Goal: Task Accomplishment & Management: Manage account settings

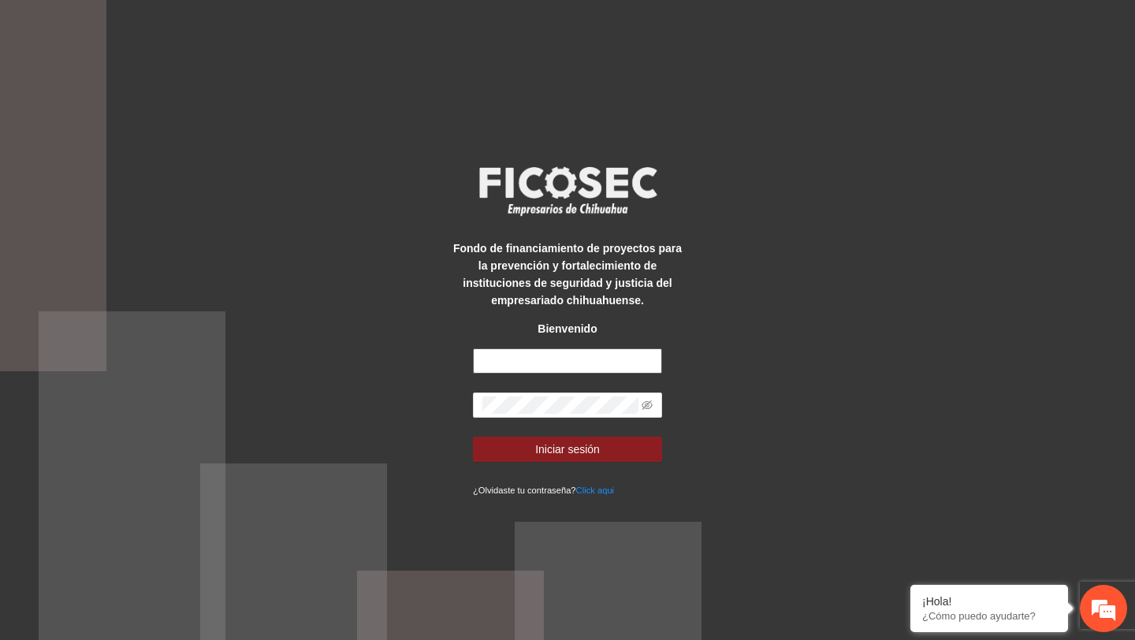
click at [511, 362] on input "text" at bounding box center [567, 360] width 189 height 25
type input "**********"
click at [644, 403] on icon "eye-invisible" at bounding box center [646, 404] width 11 height 11
click at [473, 437] on button "Iniciar sesión" at bounding box center [567, 449] width 189 height 25
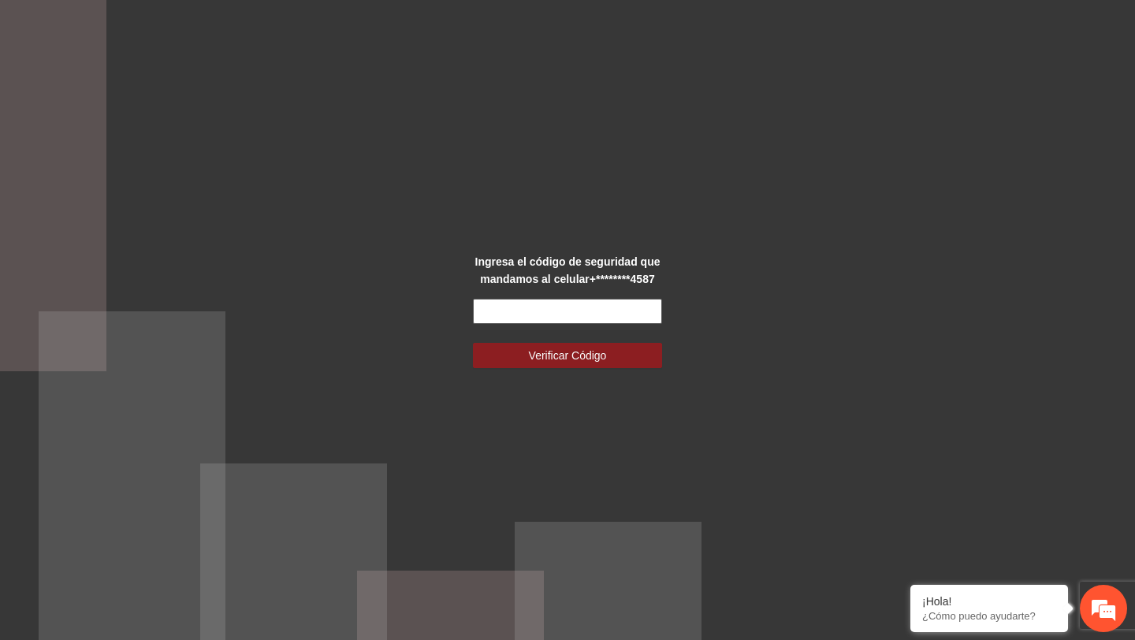
click at [573, 310] on input "text" at bounding box center [567, 311] width 189 height 25
type input "******"
click at [473, 343] on button "Verificar Código" at bounding box center [567, 355] width 189 height 25
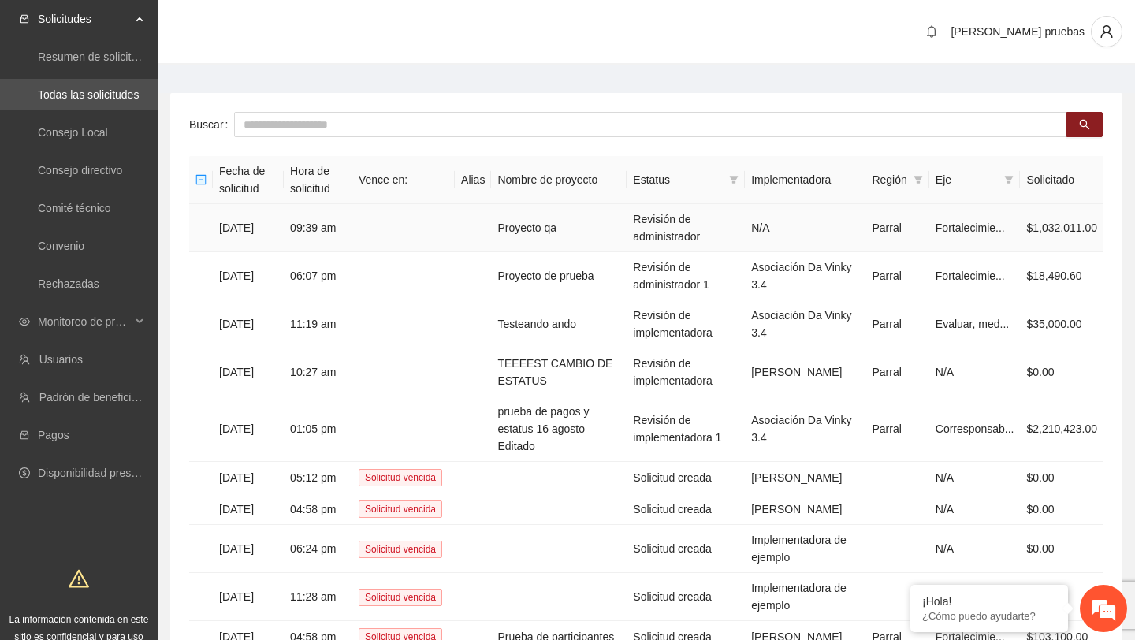
click at [578, 219] on td "Proyecto qa" at bounding box center [559, 228] width 136 height 48
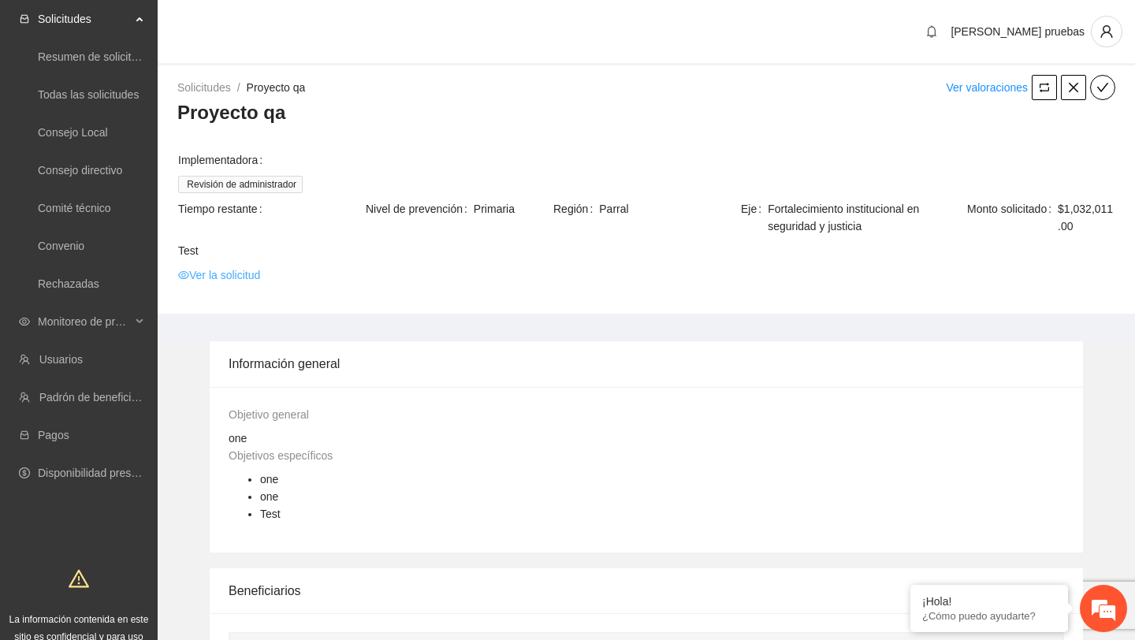
click at [260, 274] on link "Ver la solicitud" at bounding box center [219, 274] width 82 height 17
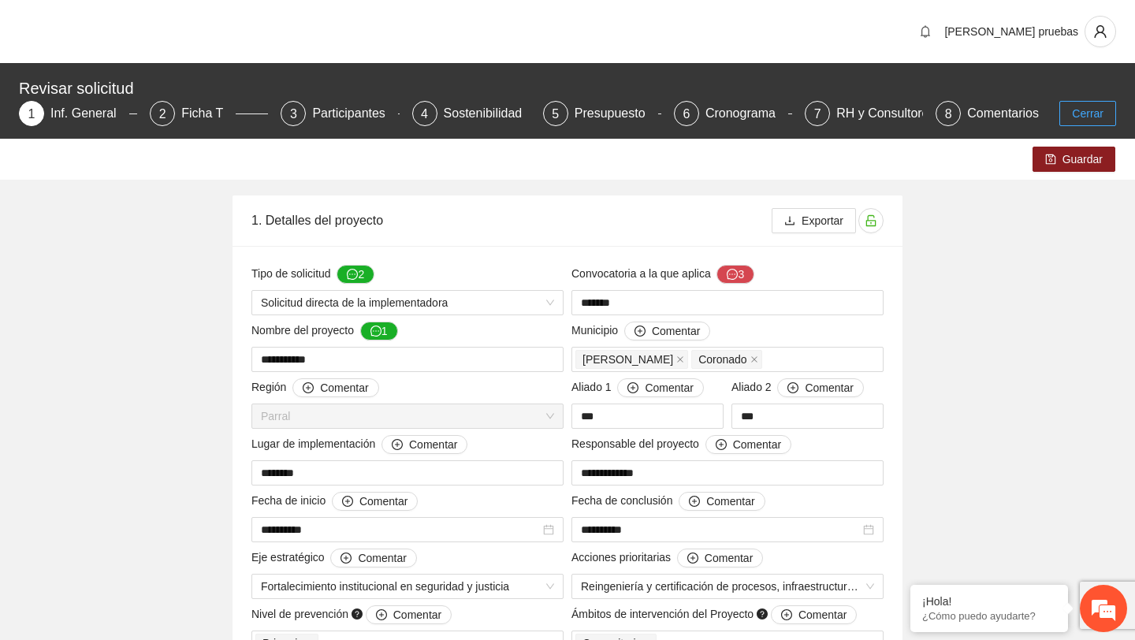
click at [1072, 111] on span "Cerrar" at bounding box center [1088, 113] width 32 height 17
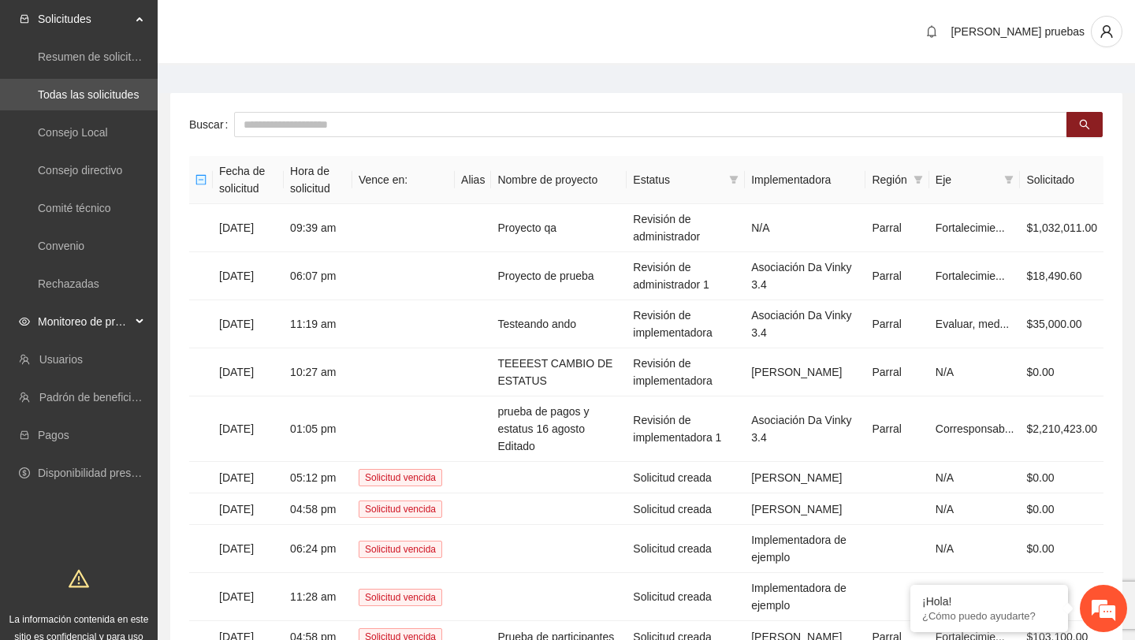
click at [117, 322] on span "Monitoreo de proyectos" at bounding box center [84, 322] width 93 height 32
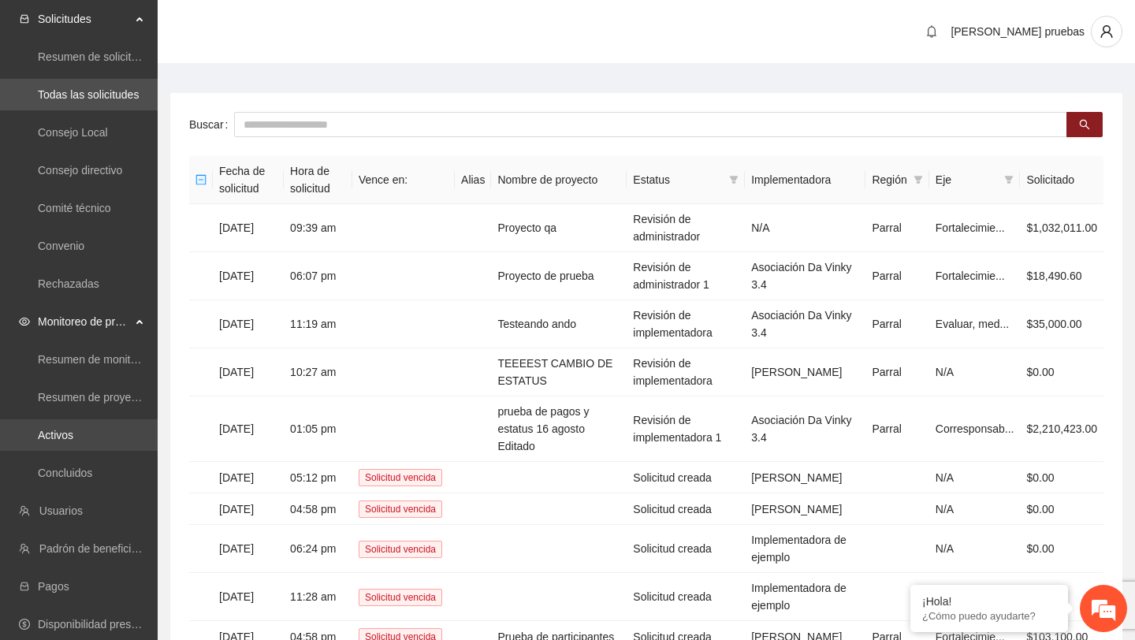
click at [65, 438] on link "Activos" at bounding box center [55, 435] width 35 height 13
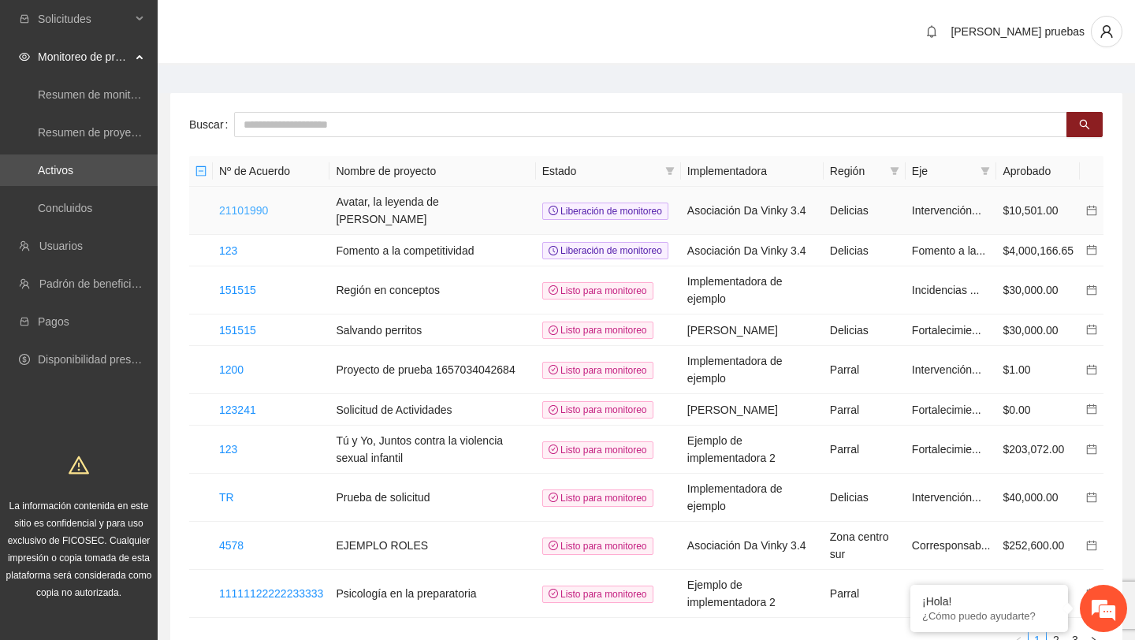
click at [268, 210] on link "21101990" at bounding box center [243, 210] width 49 height 13
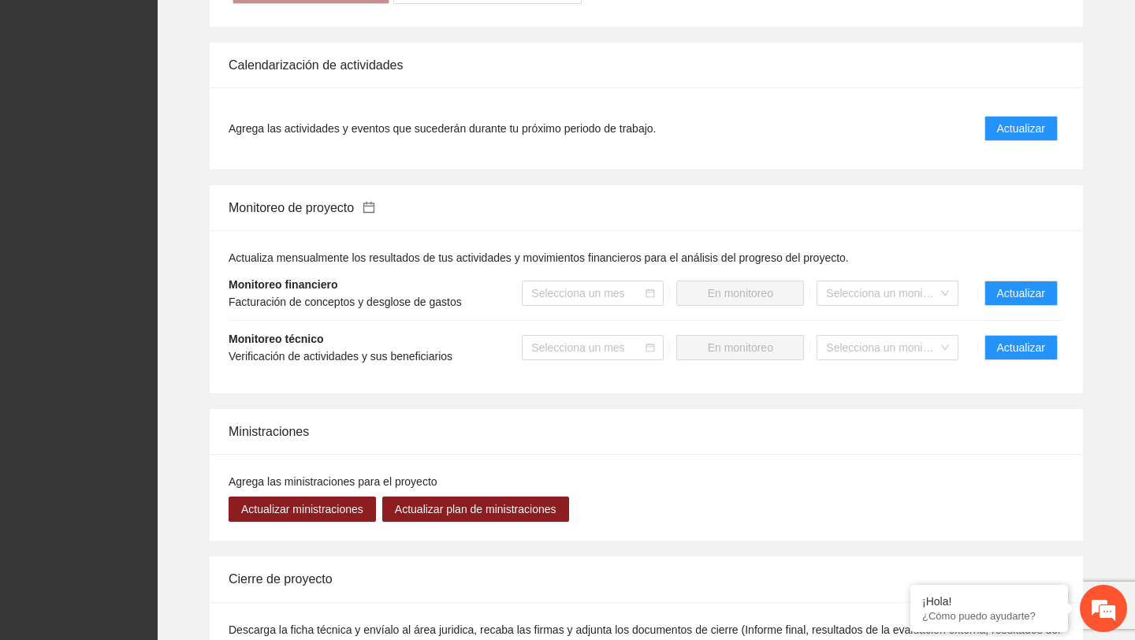
scroll to position [1053, 0]
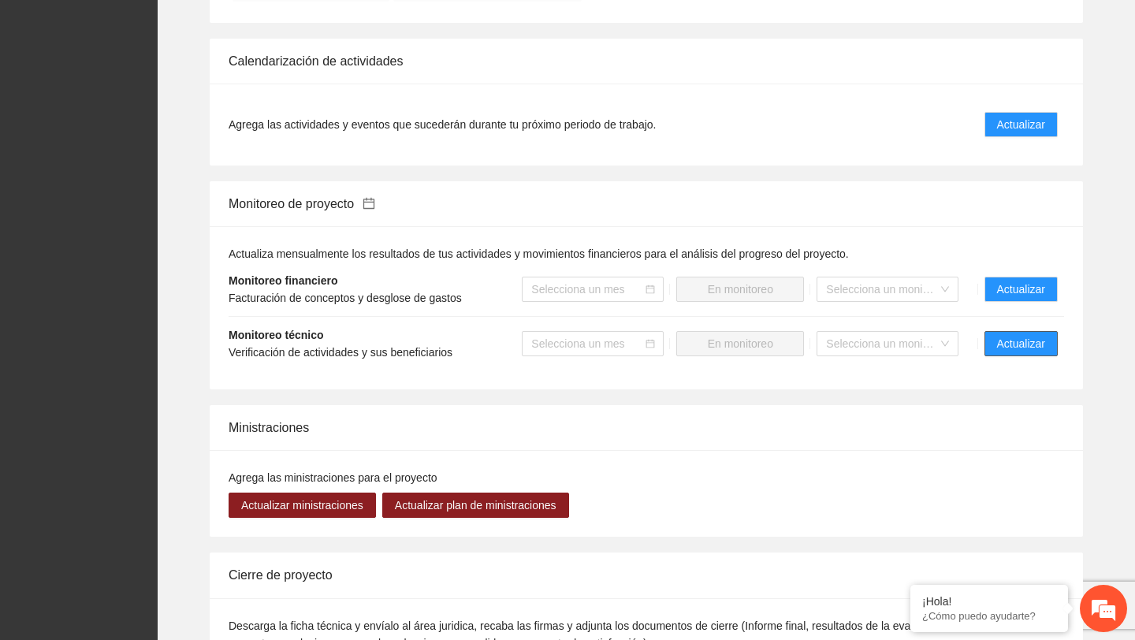
click at [1023, 352] on span "Actualizar" at bounding box center [1021, 343] width 48 height 17
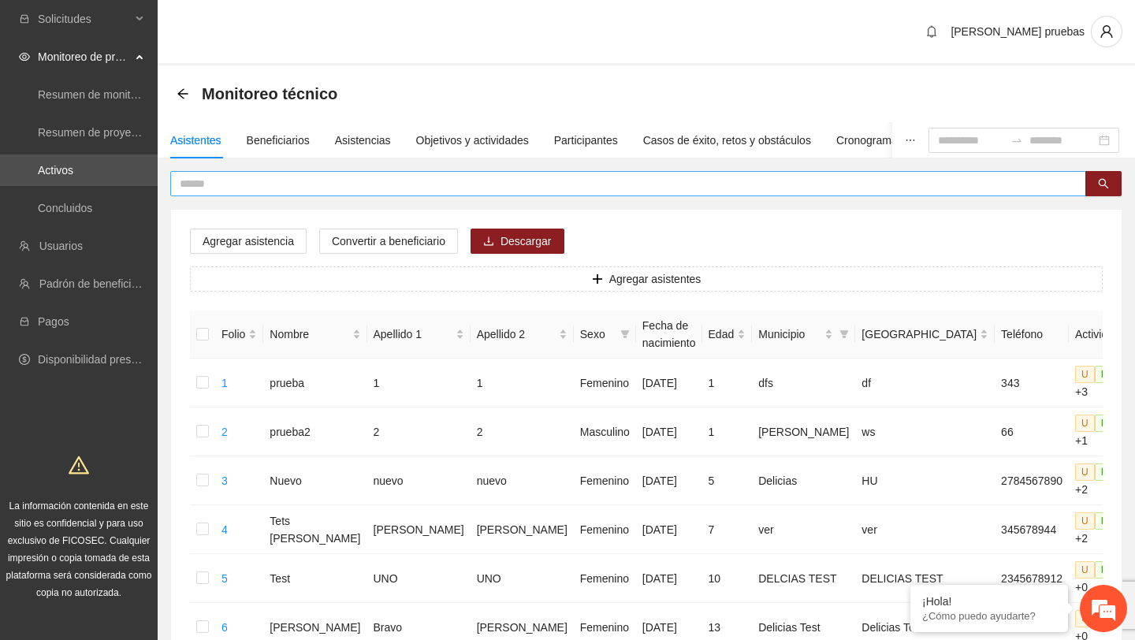
click at [302, 179] on input "text" at bounding box center [622, 183] width 884 height 17
type input "*"
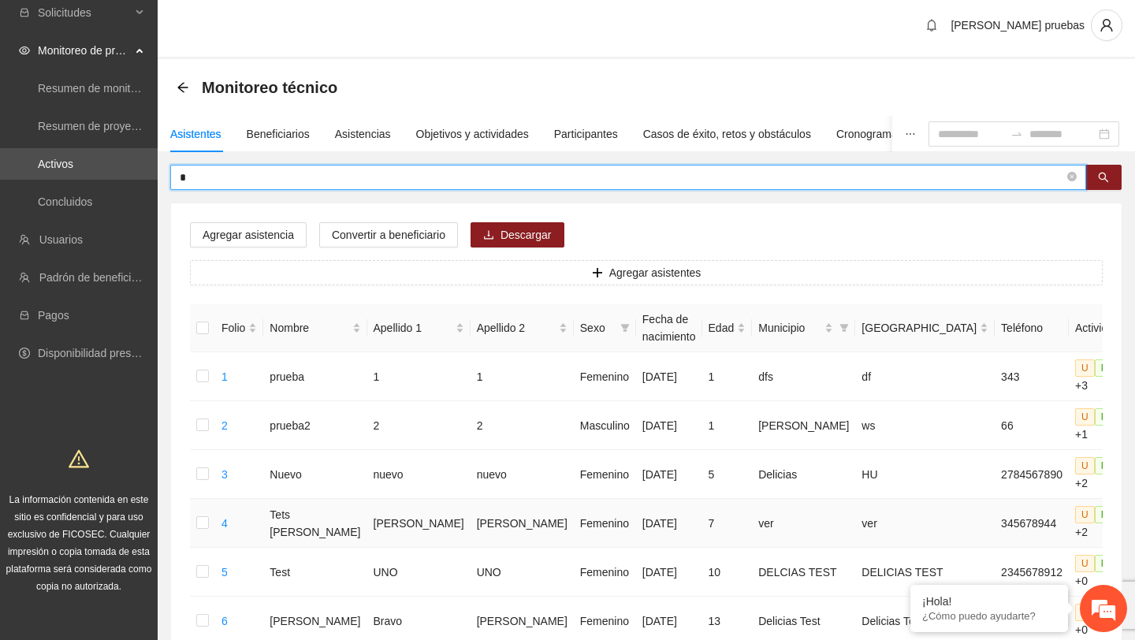
scroll to position [2, 0]
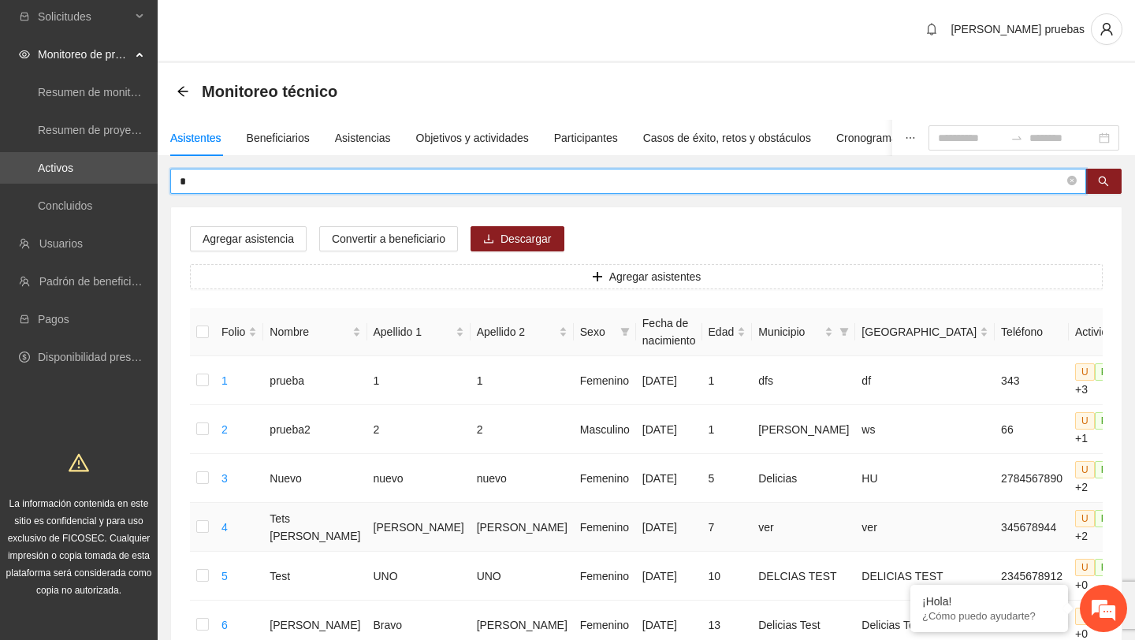
type input "*"
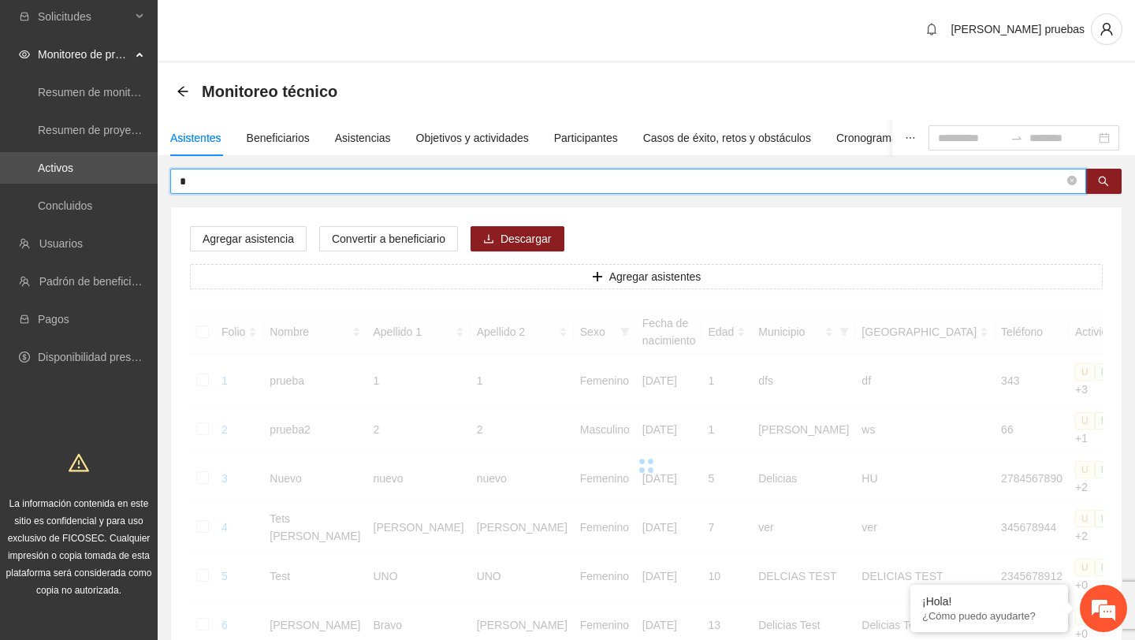
scroll to position [0, 0]
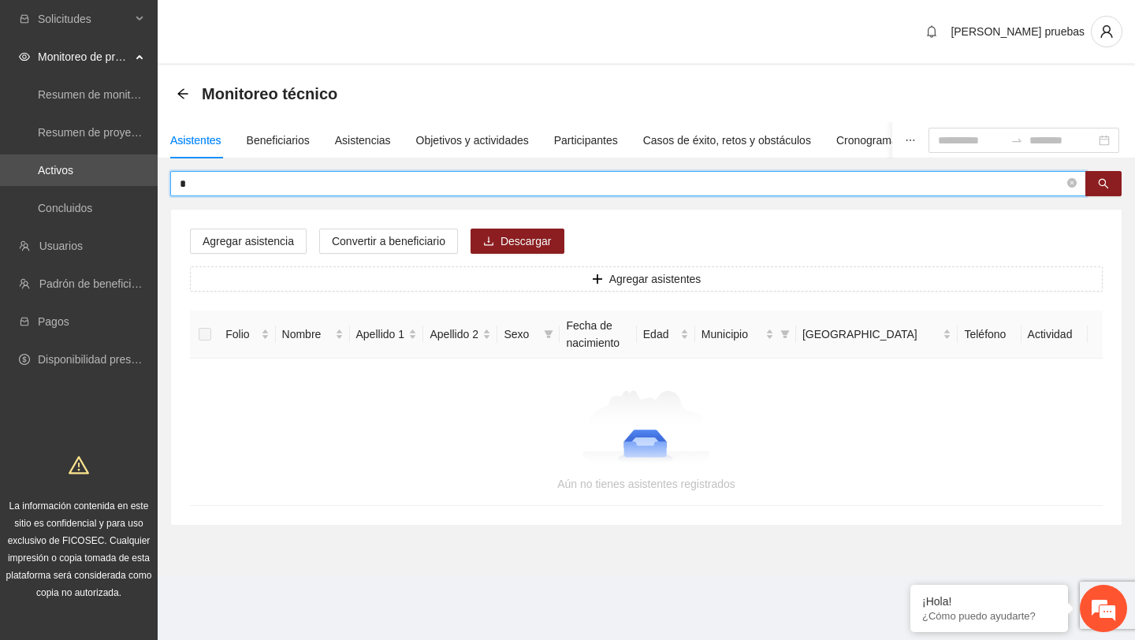
click at [411, 188] on input "*" at bounding box center [622, 183] width 884 height 17
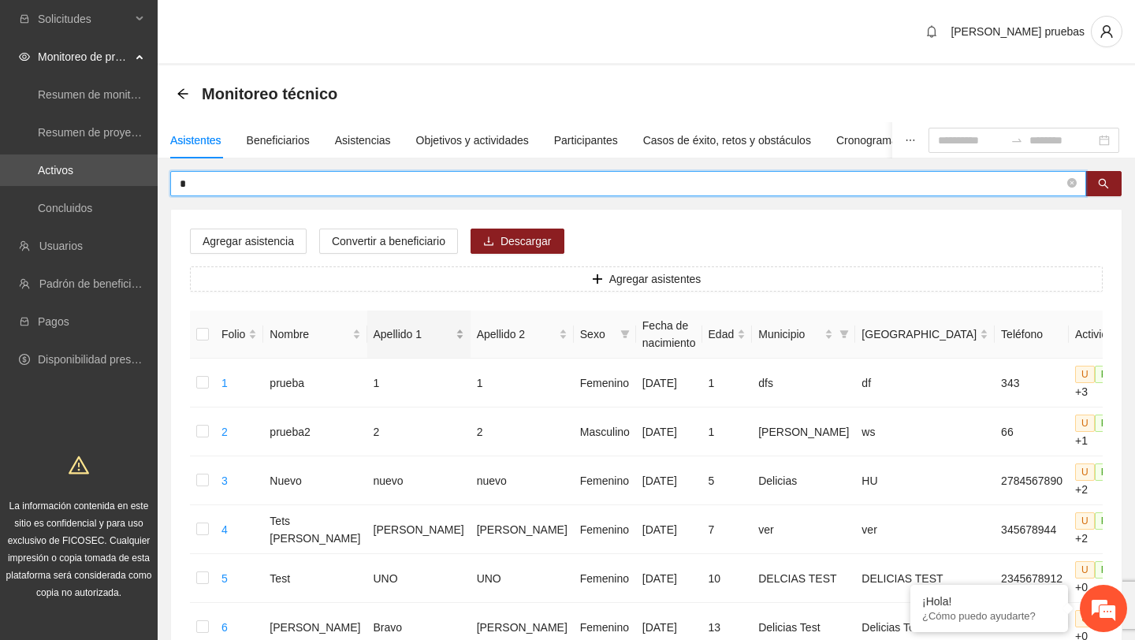
type input "*"
click at [465, 139] on div "Objetivos y actividades" at bounding box center [472, 140] width 113 height 17
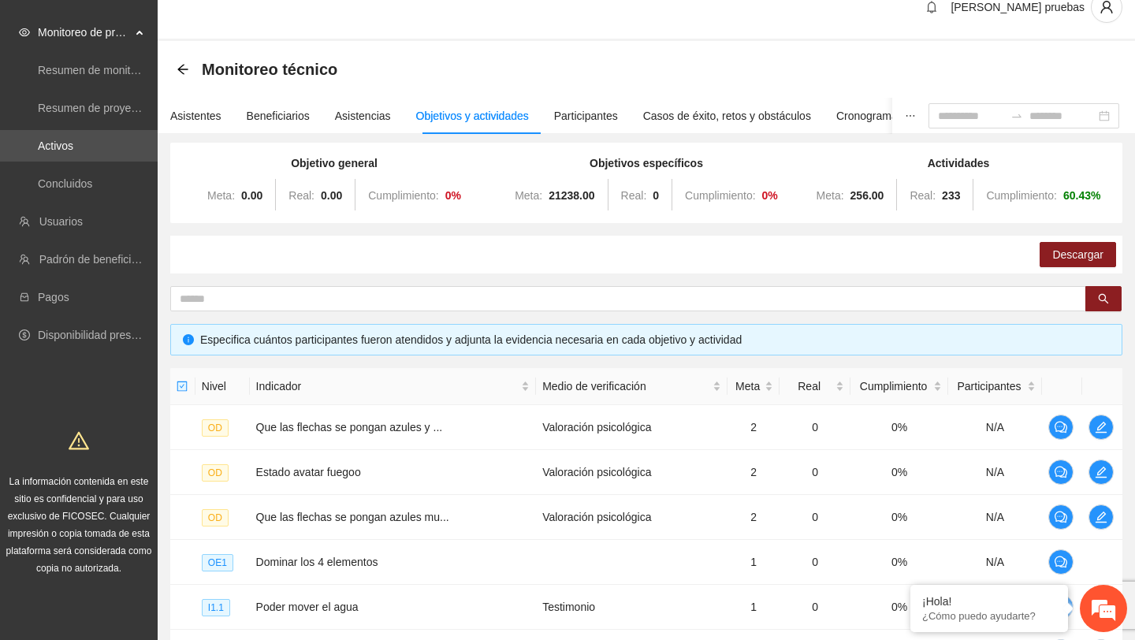
scroll to position [26, 0]
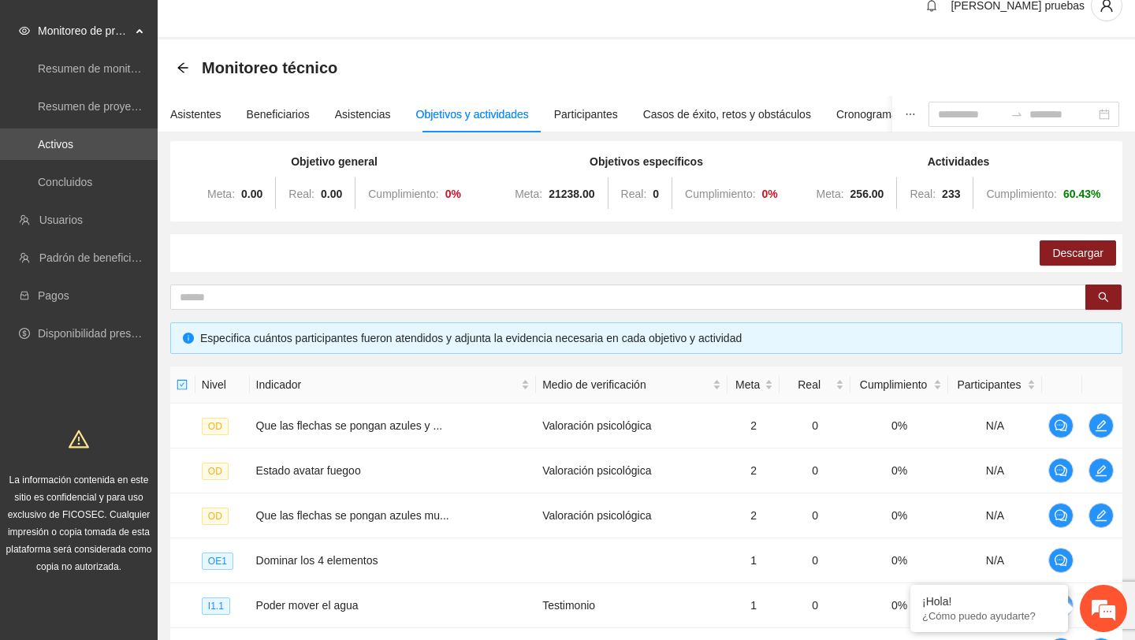
click at [391, 197] on span "Cumplimiento:" at bounding box center [403, 194] width 70 height 13
click at [461, 194] on strong "0 %" at bounding box center [453, 194] width 16 height 13
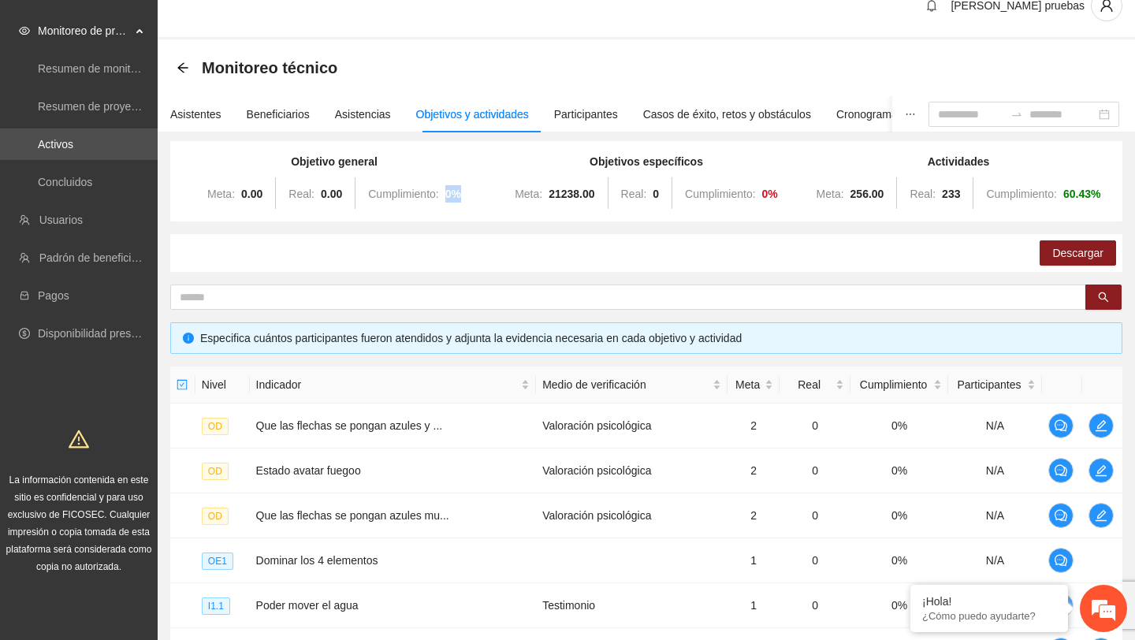
click at [461, 194] on strong "0 %" at bounding box center [453, 194] width 16 height 13
click at [393, 193] on span "Cumplimiento:" at bounding box center [403, 194] width 70 height 13
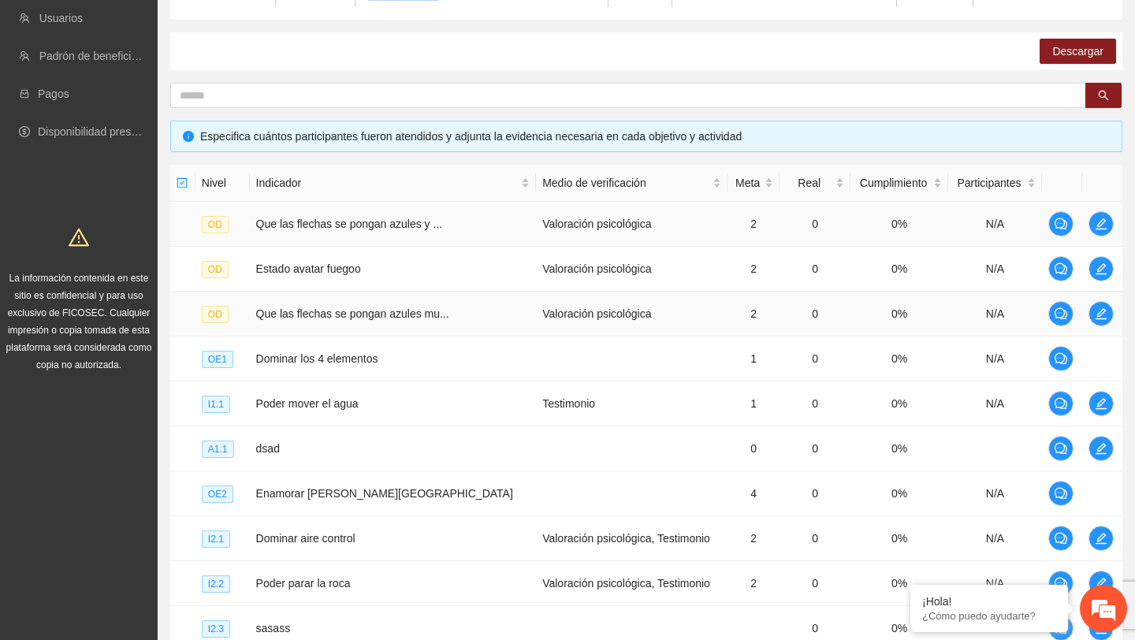
scroll to position [232, 0]
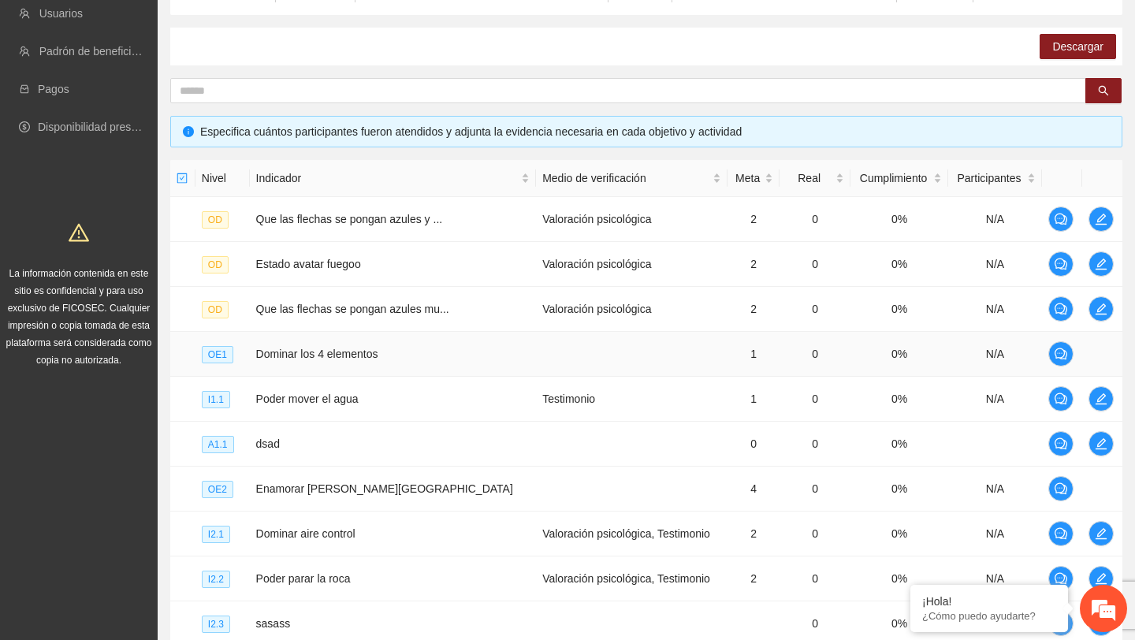
click at [874, 355] on td "0%" at bounding box center [899, 354] width 98 height 45
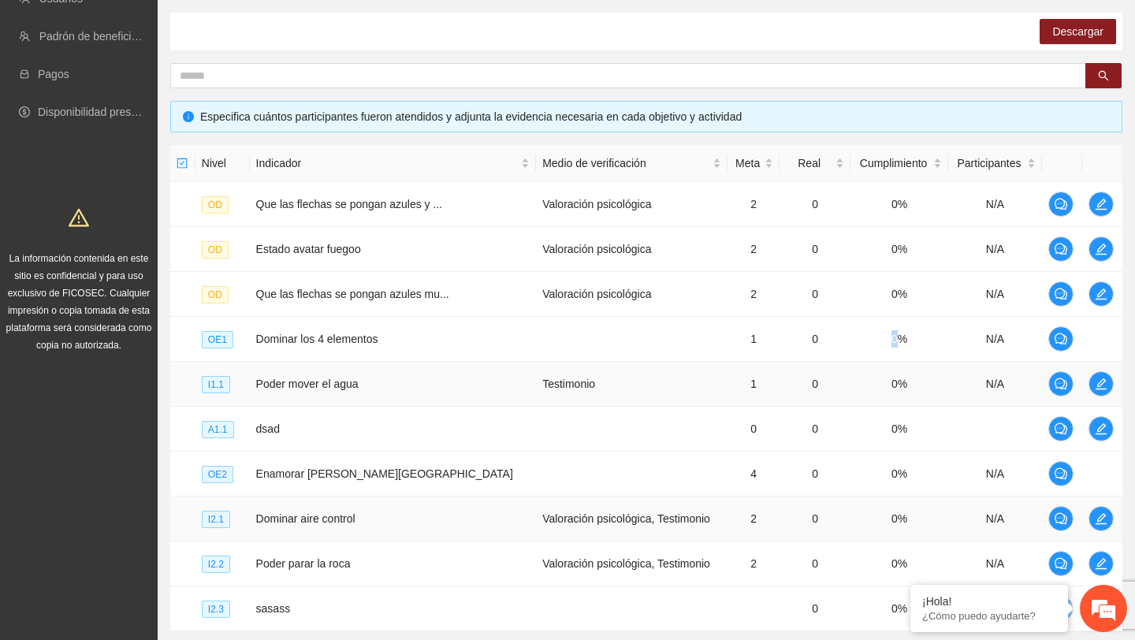
scroll to position [0, 0]
